Goal: Task Accomplishment & Management: Manage account settings

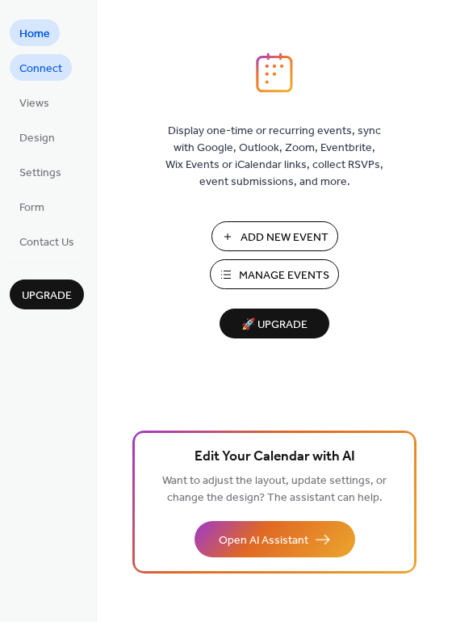
click at [47, 75] on span "Connect" at bounding box center [40, 69] width 43 height 17
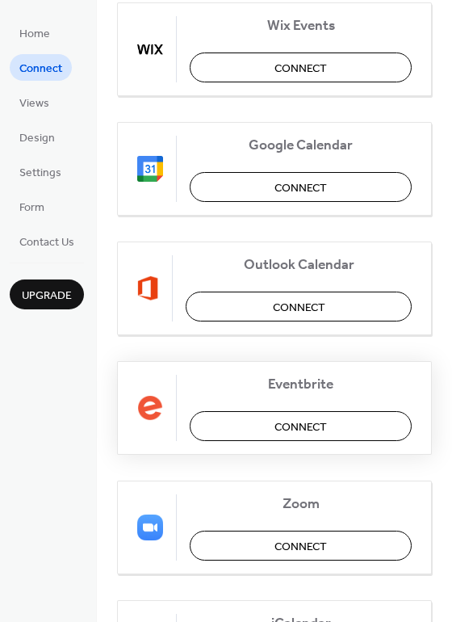
scroll to position [97, 0]
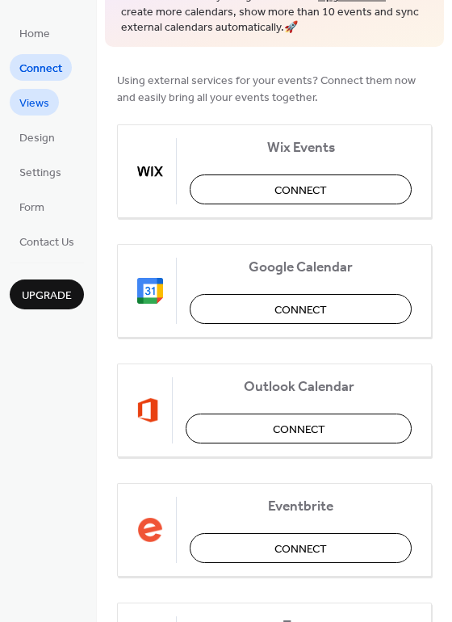
click at [15, 107] on link "Views" at bounding box center [34, 102] width 49 height 27
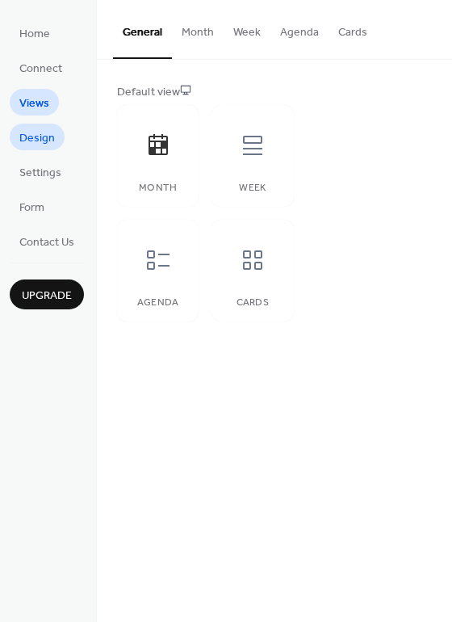
click at [48, 139] on span "Design" at bounding box center [37, 138] width 36 height 17
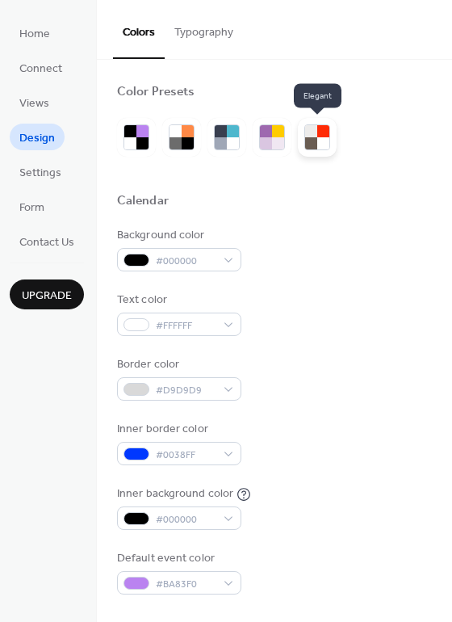
click at [318, 142] on div at bounding box center [324, 143] width 12 height 12
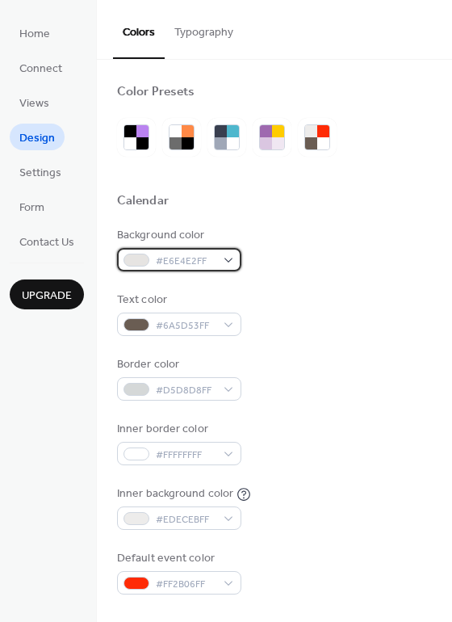
click at [234, 262] on div "#E6E4E2FF" at bounding box center [179, 259] width 124 height 23
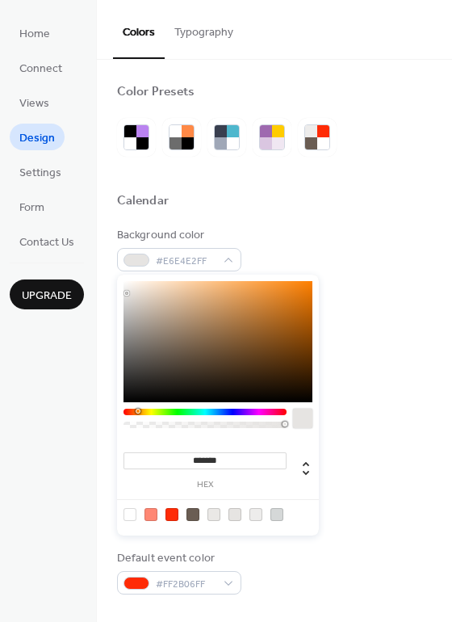
click at [130, 514] on div at bounding box center [130, 514] width 13 height 13
type input "*******"
click at [128, 514] on div at bounding box center [130, 514] width 13 height 13
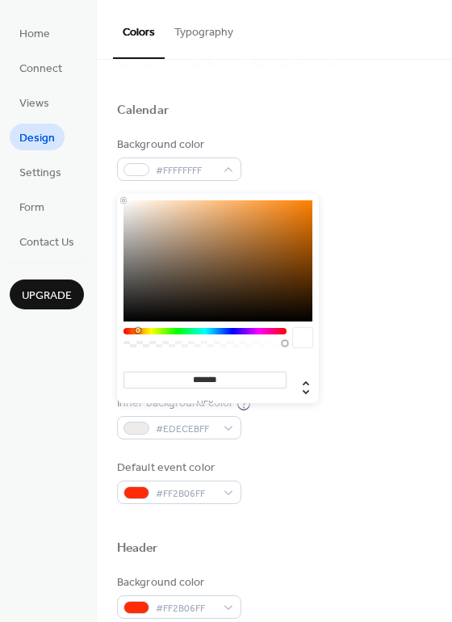
scroll to position [81, 0]
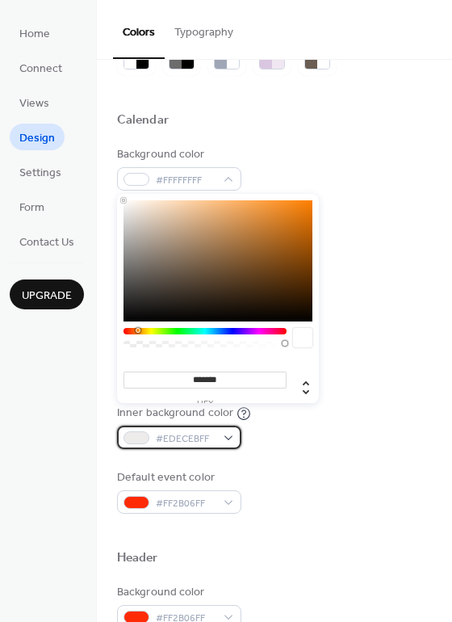
click at [131, 436] on div at bounding box center [137, 437] width 26 height 13
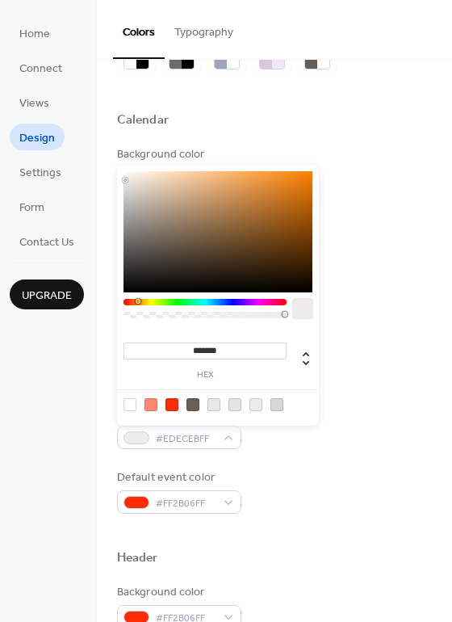
click at [127, 405] on div at bounding box center [130, 404] width 13 height 13
type input "*******"
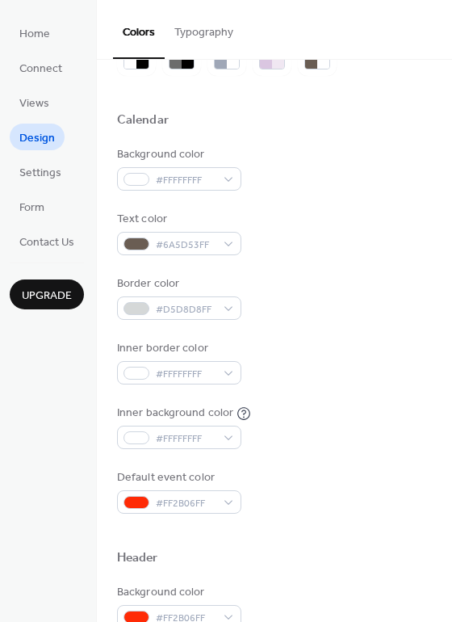
click at [293, 453] on div "Background color #FFFFFFFF Text color #6A5D53FF Border color #D5D8D8FF Inner bo…" at bounding box center [274, 330] width 315 height 368
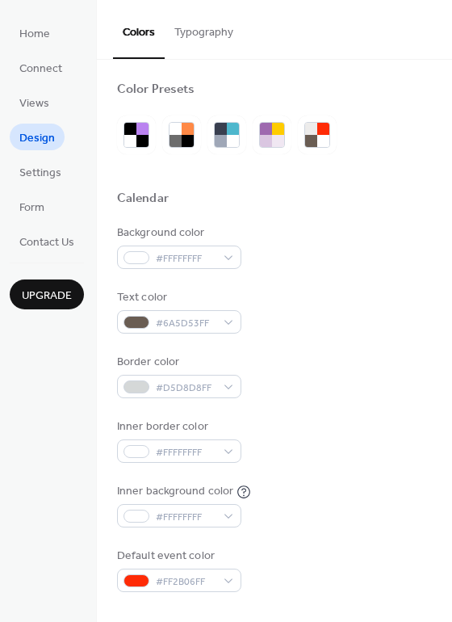
scroll to position [0, 0]
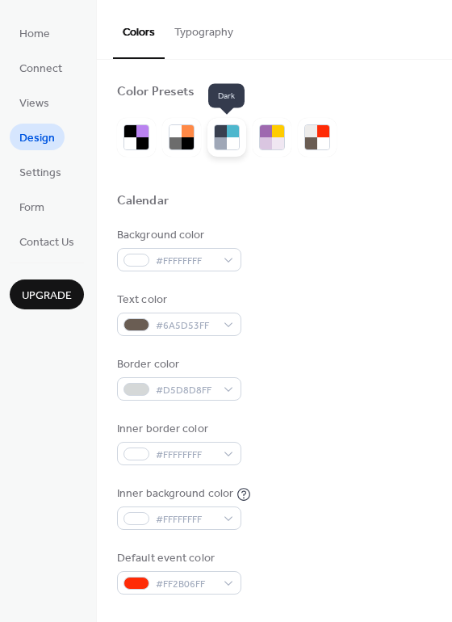
click at [221, 137] on div at bounding box center [221, 143] width 12 height 12
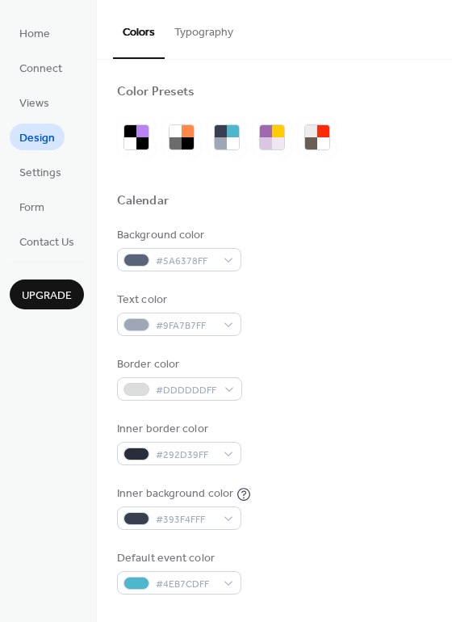
click at [326, 284] on div "Background color #5A6378FF Text color #9FA7B7FF Border color #DDDDDDFF Inner bo…" at bounding box center [274, 411] width 315 height 368
click at [61, 170] on span "Settings" at bounding box center [40, 173] width 42 height 17
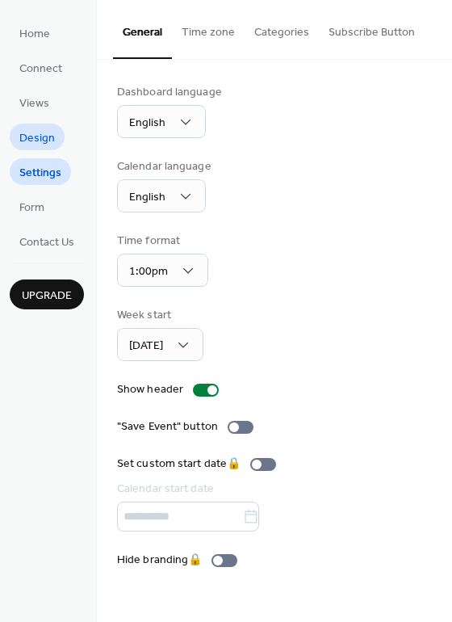
click at [41, 135] on span "Design" at bounding box center [37, 138] width 36 height 17
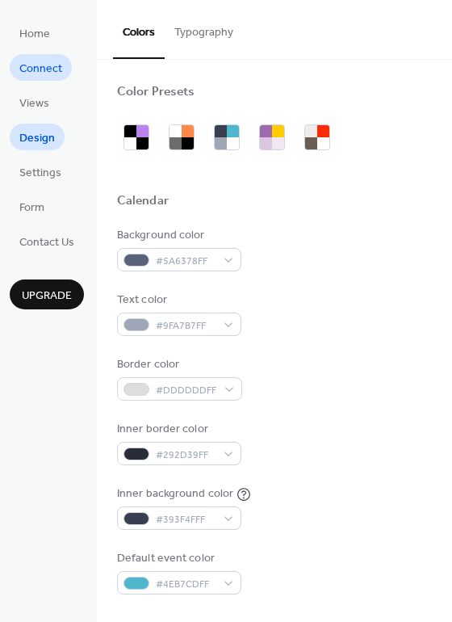
click at [43, 65] on span "Connect" at bounding box center [40, 69] width 43 height 17
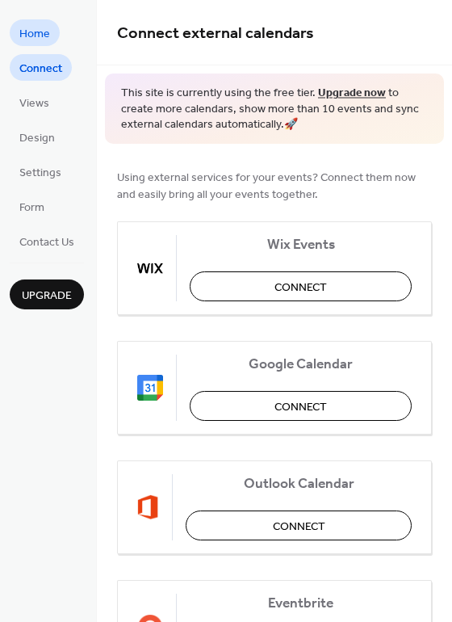
click at [35, 36] on span "Home" at bounding box center [34, 34] width 31 height 17
